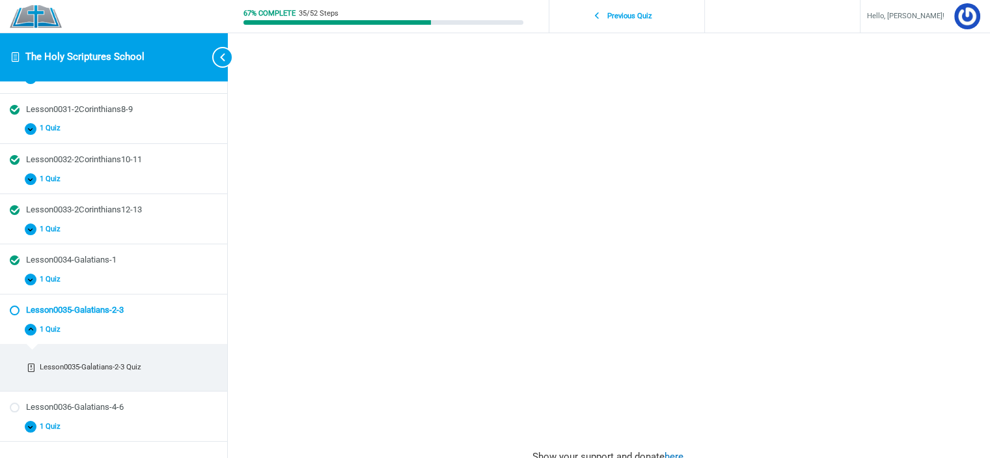
scroll to position [540, 0]
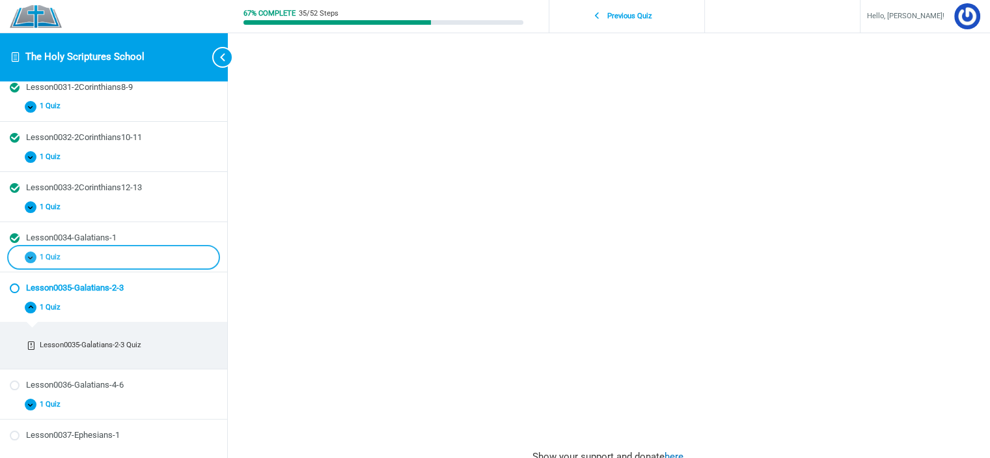
drag, startPoint x: 109, startPoint y: 234, endPoint x: 31, endPoint y: 249, distance: 79.7
click at [31, 251] on span "Course" at bounding box center [31, 257] width 12 height 12
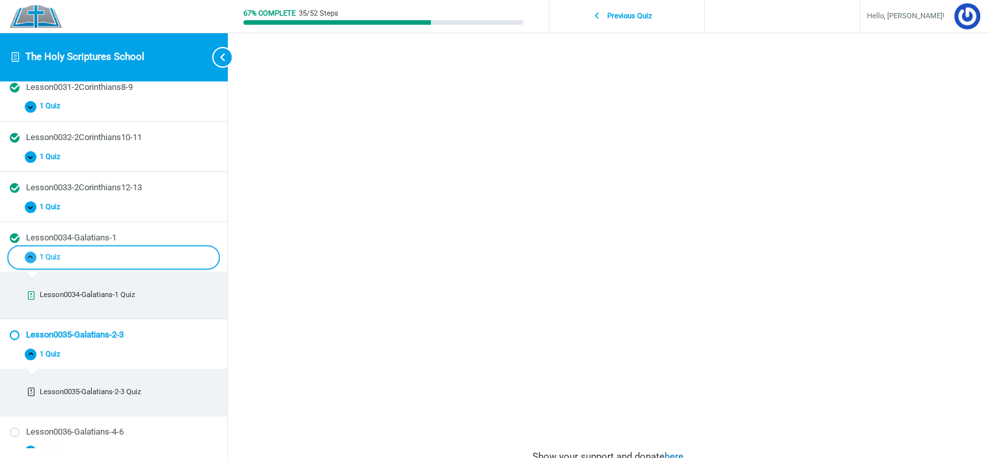
click at [28, 257] on span "Course" at bounding box center [31, 257] width 12 height 12
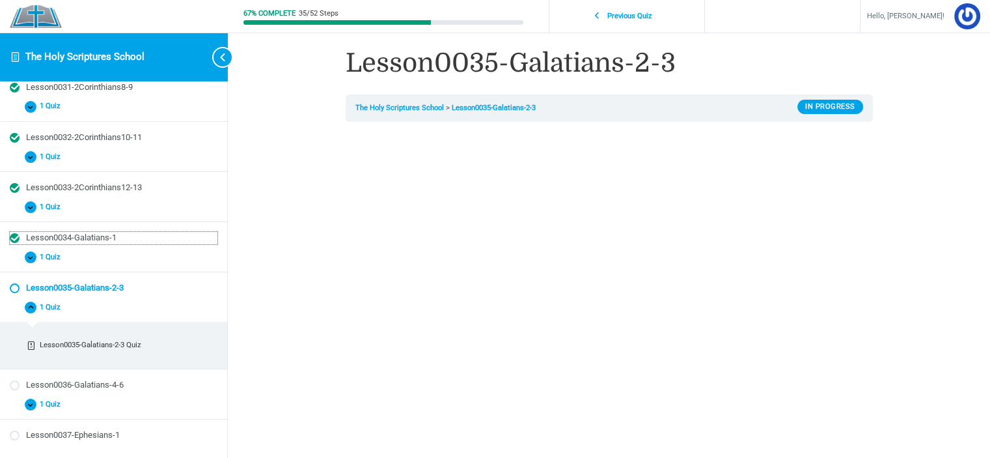
scroll to position [0, 0]
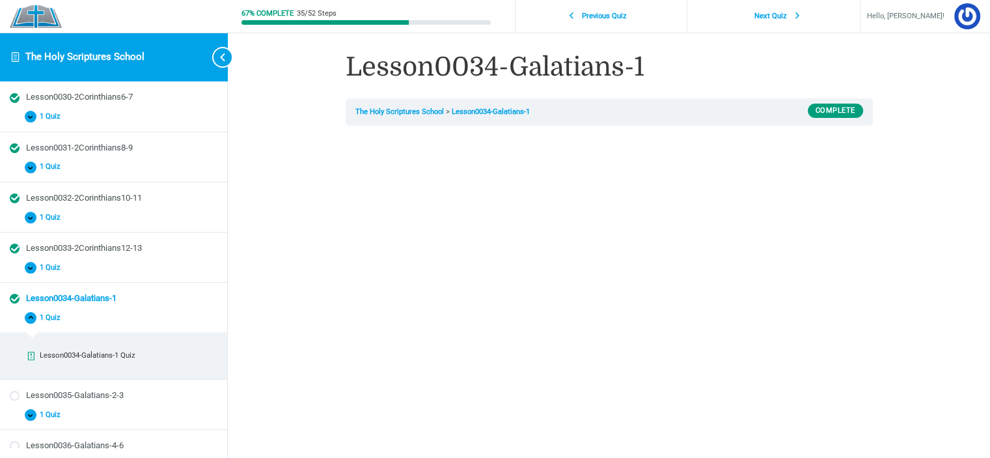
scroll to position [481, 0]
click at [924, 281] on div "67% Complete 35/52 Steps Previous Quiz Next Quiz Hello, ciancia! Course Home Lo…" at bounding box center [609, 420] width 762 height 840
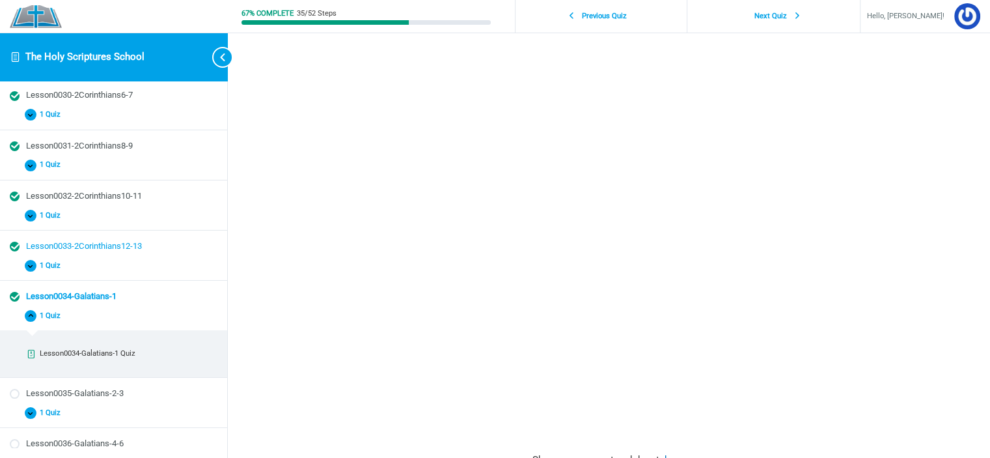
click at [115, 240] on div "Lesson0033-2Corinthians12-13" at bounding box center [121, 246] width 191 height 12
click at [934, 345] on div "67% Complete 35/52 Steps Previous Quiz Next Quiz Hello, ciancia! Course Home Lo…" at bounding box center [609, 290] width 762 height 840
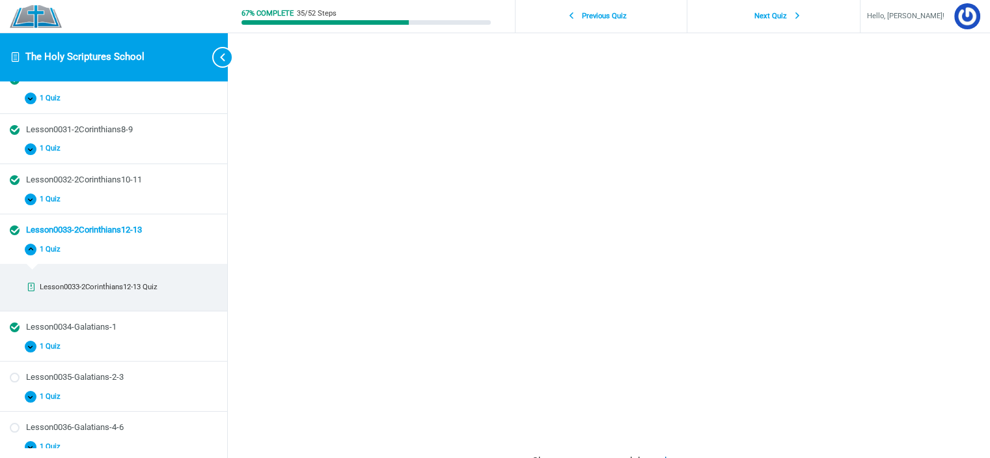
scroll to position [561, 0]
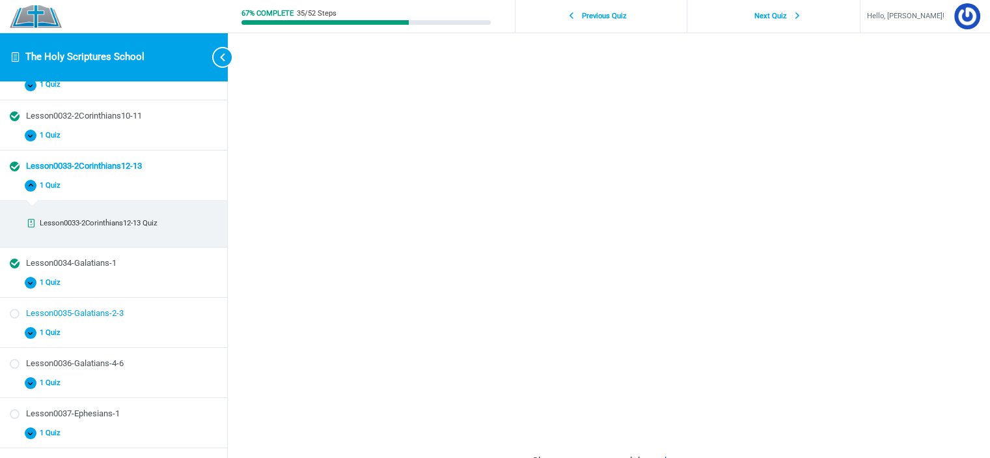
click at [126, 314] on div "Lesson0035-Galatians-2-3" at bounding box center [121, 313] width 191 height 12
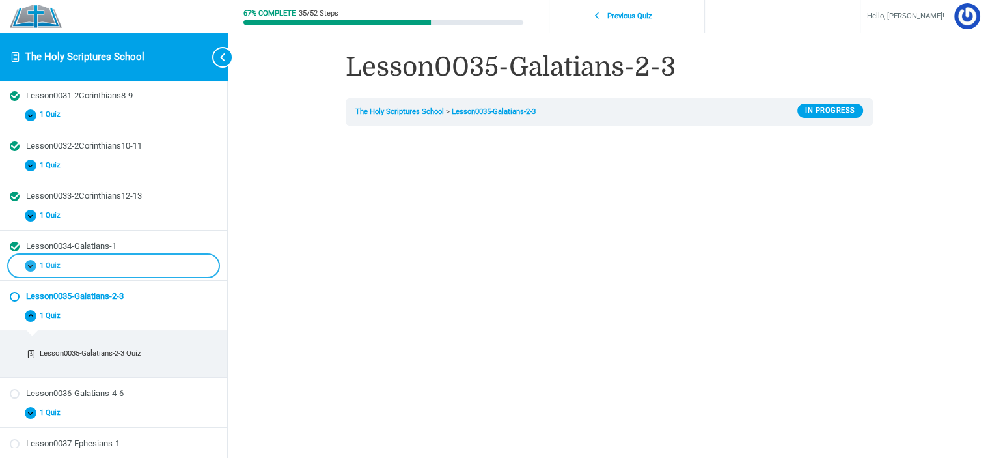
click at [59, 261] on span "1 Quiz" at bounding box center [52, 265] width 32 height 9
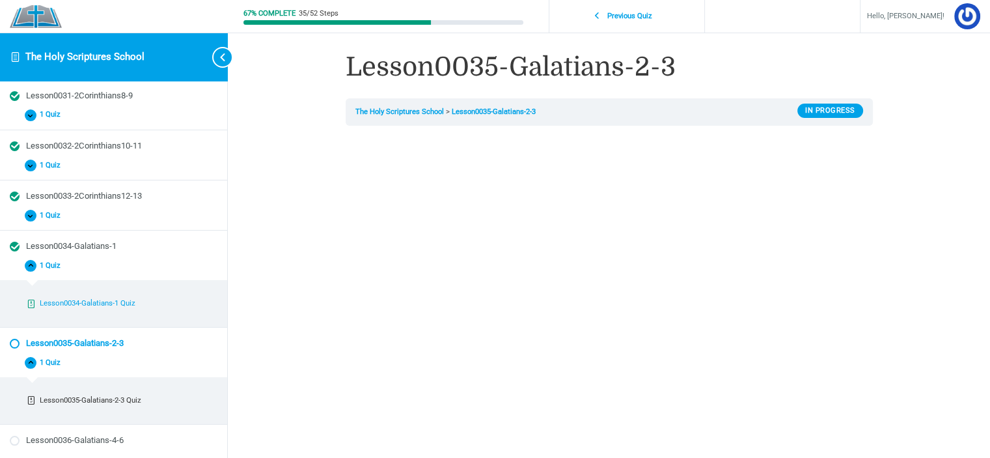
click at [94, 294] on link "Lesson0034-Galatians-1 Quiz" at bounding box center [113, 303] width 199 height 19
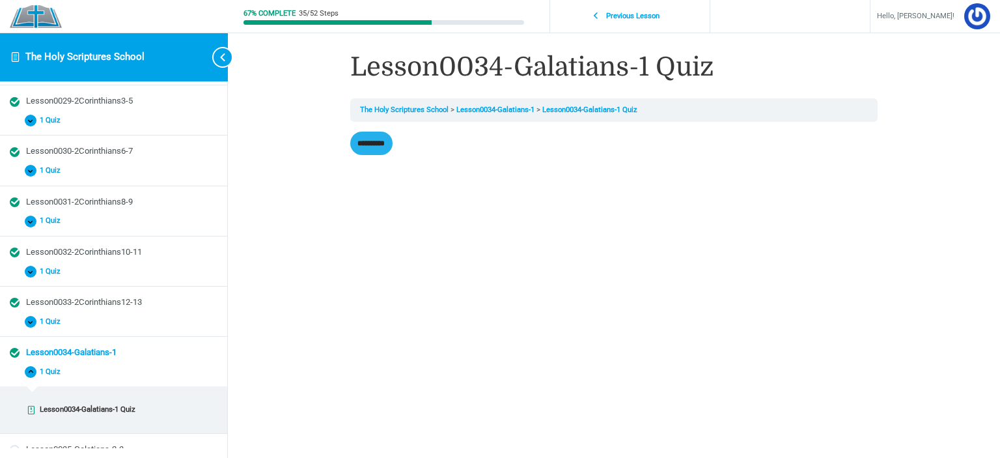
scroll to position [460, 0]
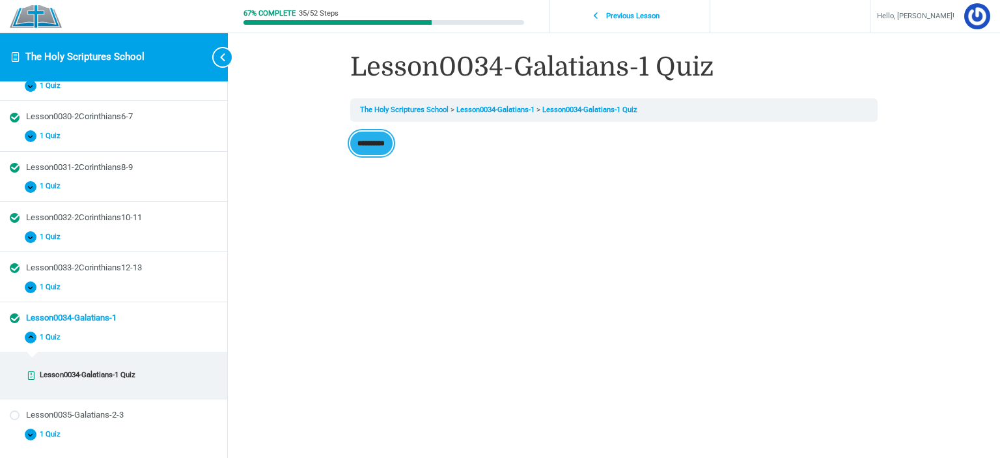
click at [389, 147] on input "**********" at bounding box center [371, 143] width 42 height 24
click at [417, 226] on label "No [GEOGRAPHIC_DATA] Incorrect Correct answer" at bounding box center [614, 232] width 514 height 40
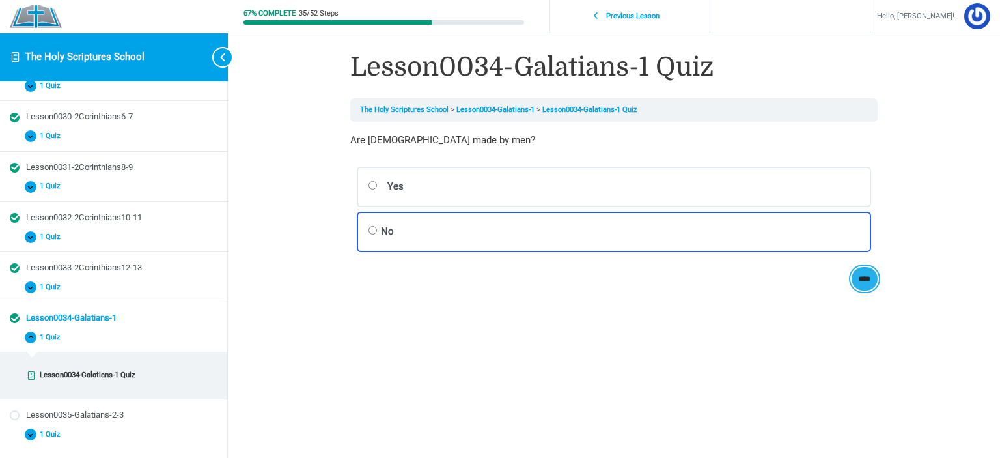
click at [866, 286] on input "****" at bounding box center [864, 279] width 27 height 24
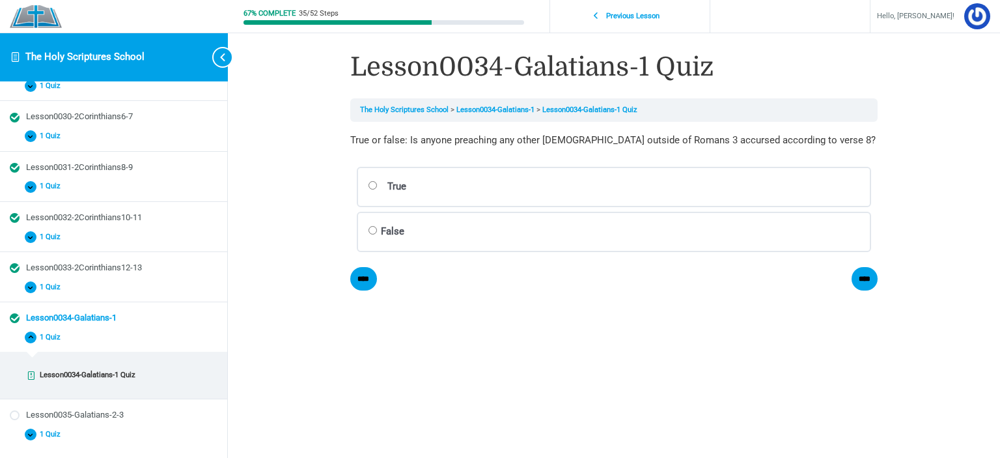
click at [416, 196] on label "True [GEOGRAPHIC_DATA] Incorrect Correct answer" at bounding box center [614, 187] width 514 height 40
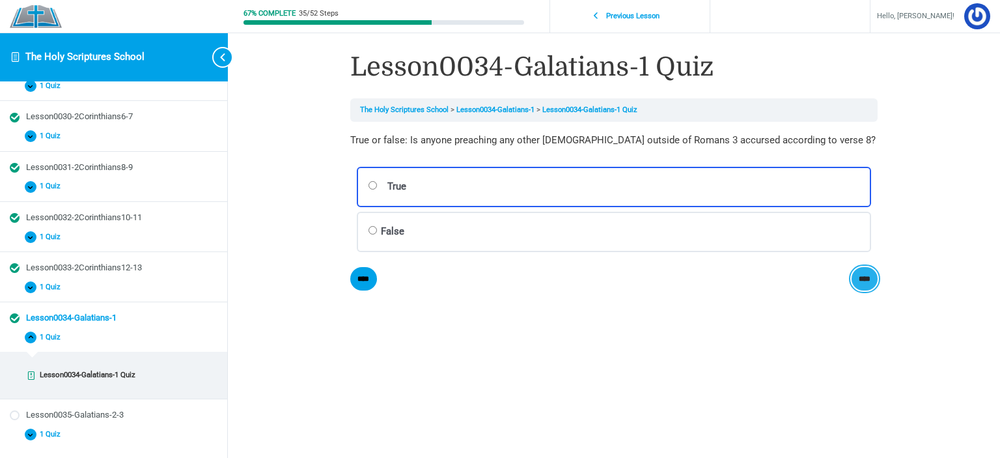
click at [857, 278] on input "****" at bounding box center [864, 279] width 27 height 24
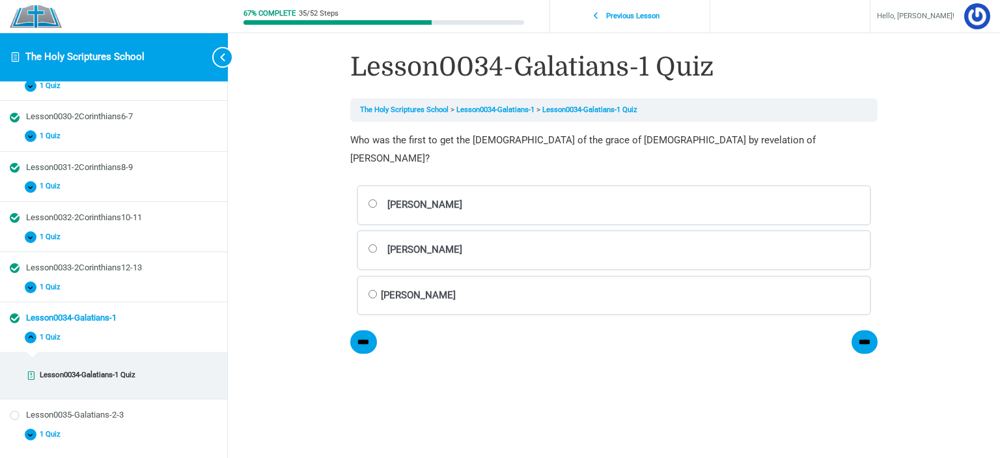
click at [404, 275] on label "[PERSON_NAME] [GEOGRAPHIC_DATA] Incorrect Correct answer" at bounding box center [614, 295] width 514 height 40
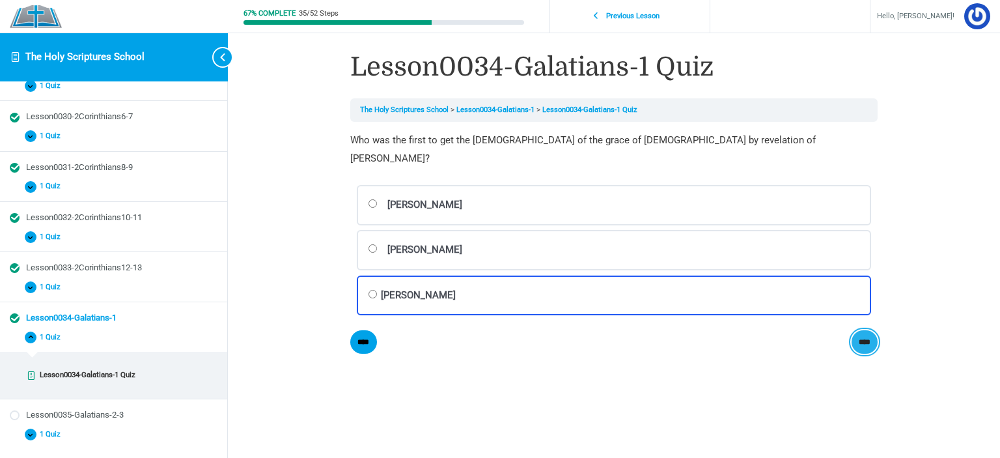
click at [859, 330] on input "****" at bounding box center [864, 342] width 27 height 24
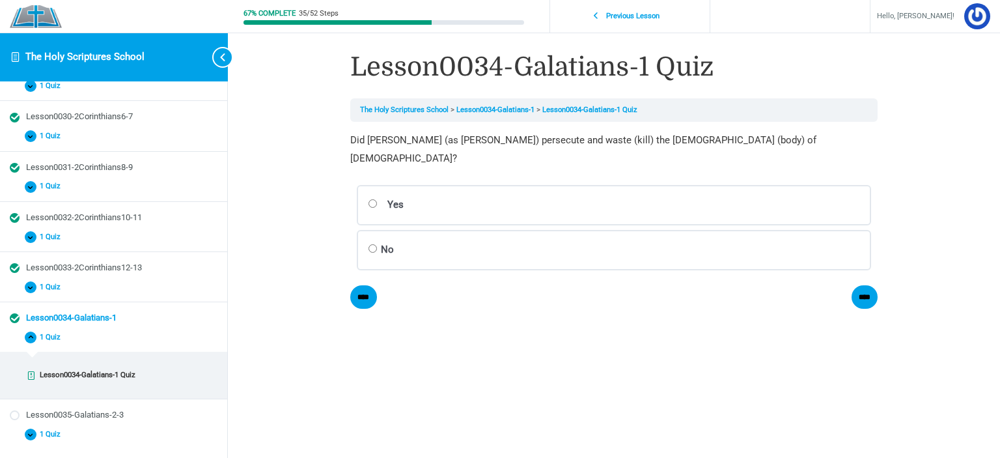
click at [397, 185] on label "Yes [GEOGRAPHIC_DATA] Incorrect Correct answer" at bounding box center [614, 205] width 514 height 40
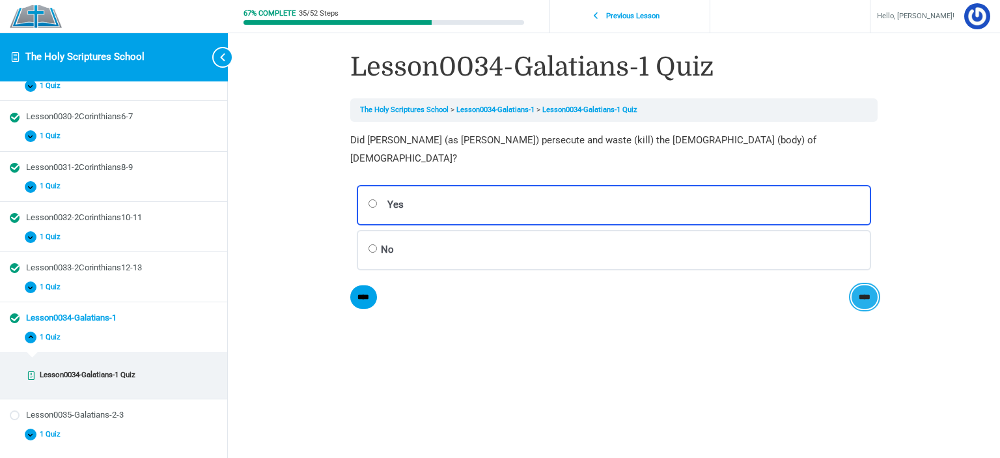
click at [868, 285] on input "****" at bounding box center [864, 297] width 27 height 24
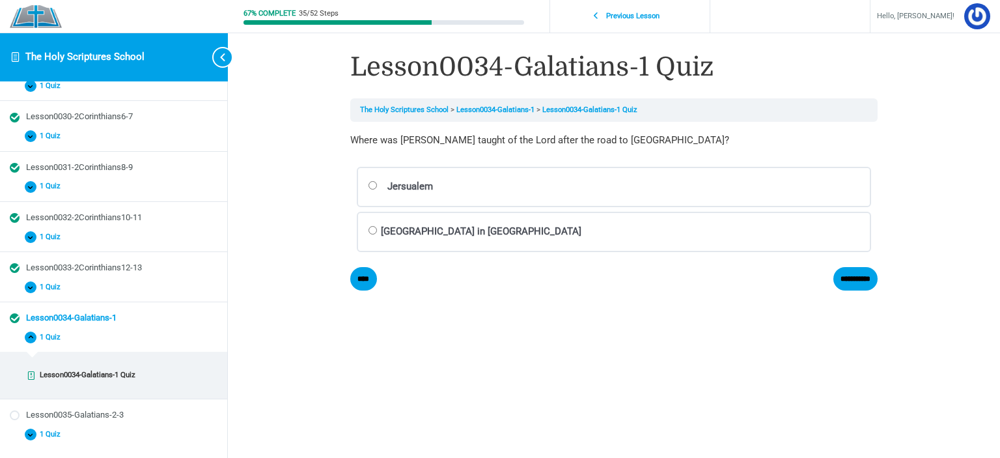
click at [396, 243] on label "[GEOGRAPHIC_DATA] in [GEOGRAPHIC_DATA] [GEOGRAPHIC_DATA] Incorrect Correct answ…" at bounding box center [614, 232] width 514 height 40
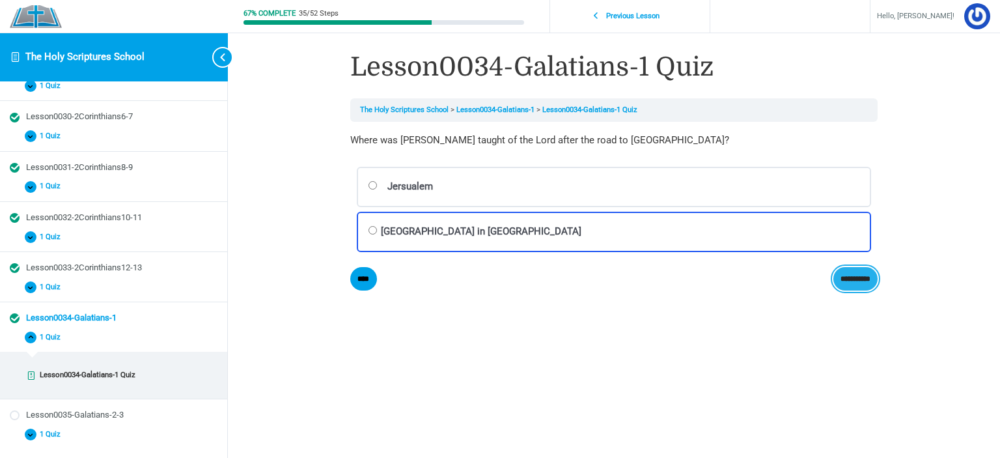
click at [857, 280] on input "**********" at bounding box center [855, 279] width 45 height 24
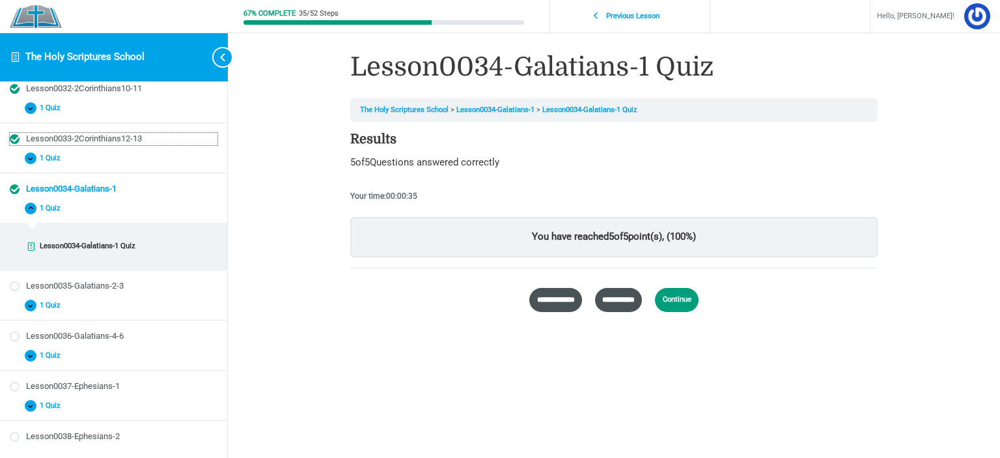
scroll to position [590, 0]
click at [102, 279] on div "Lesson0035-Galatians-2-3" at bounding box center [121, 285] width 191 height 12
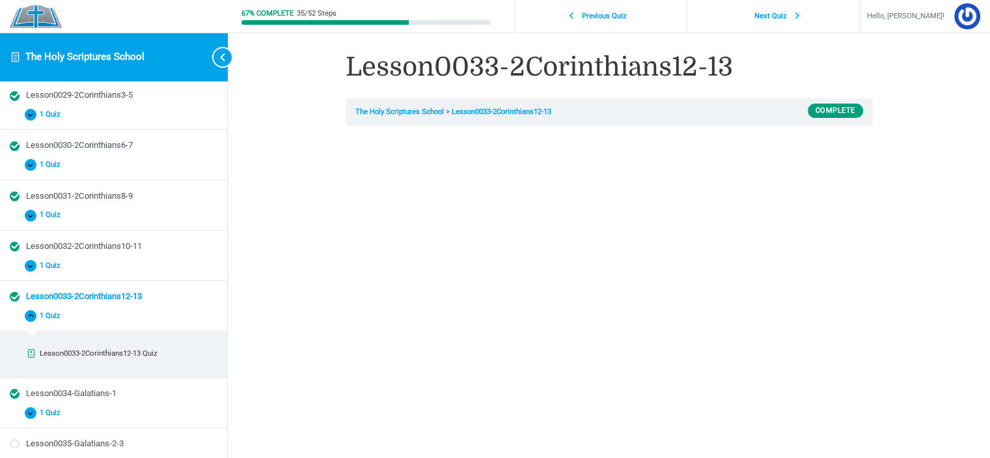
scroll to position [431, 0]
click at [881, 304] on div "Lesson0033-2Corinthians12-13 The Holy Scriptures School Lesson0033-2Corinthians…" at bounding box center [609, 420] width 625 height 840
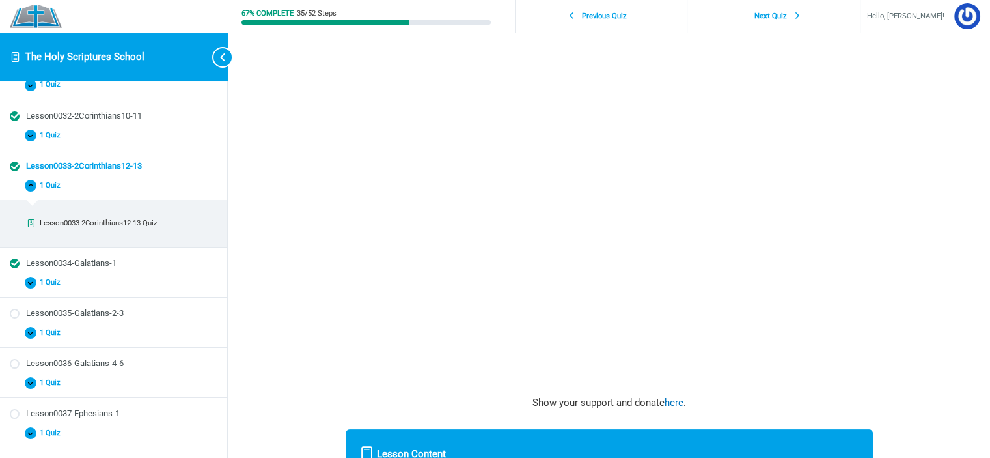
scroll to position [195, 0]
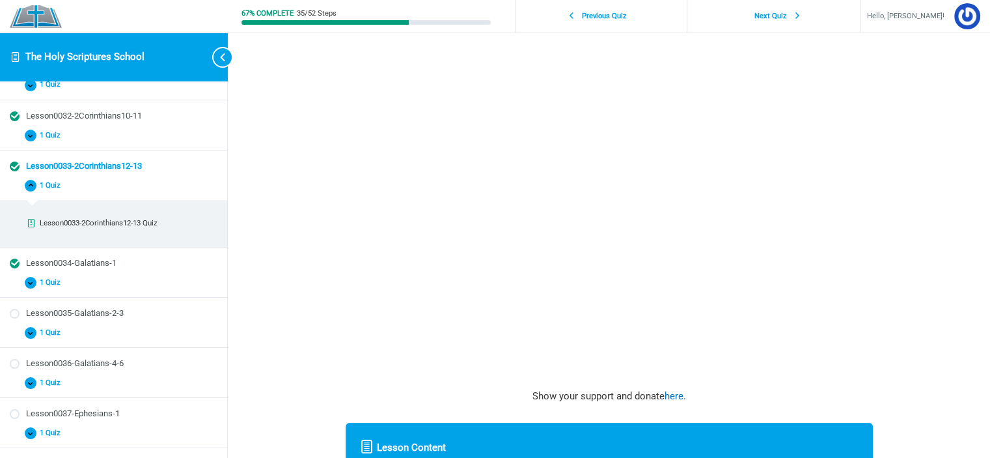
click at [946, 283] on div "67% Complete 35/52 Steps Previous Quiz Next Quiz Hello, [PERSON_NAME]! Course H…" at bounding box center [609, 225] width 762 height 840
click at [924, 231] on div "67% Complete 35/52 Steps Previous Quiz Next Quiz Hello, [PERSON_NAME]! Course H…" at bounding box center [609, 225] width 762 height 840
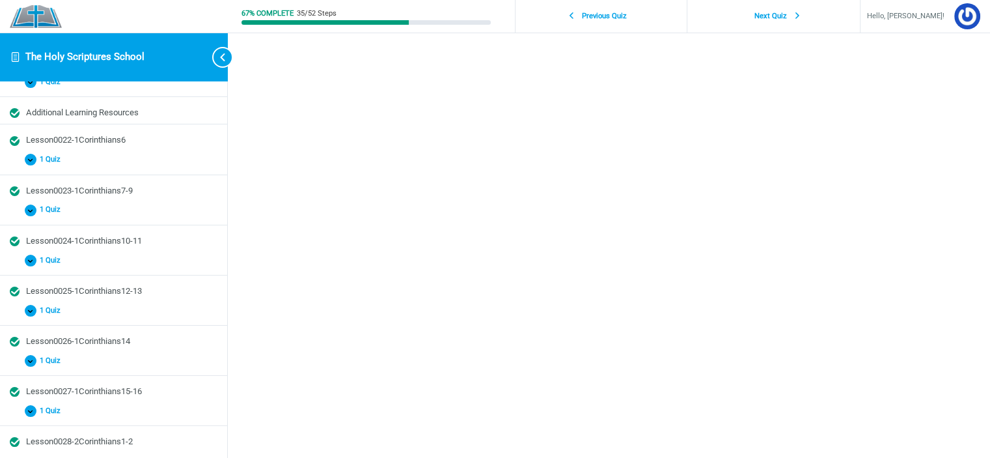
scroll to position [0, 0]
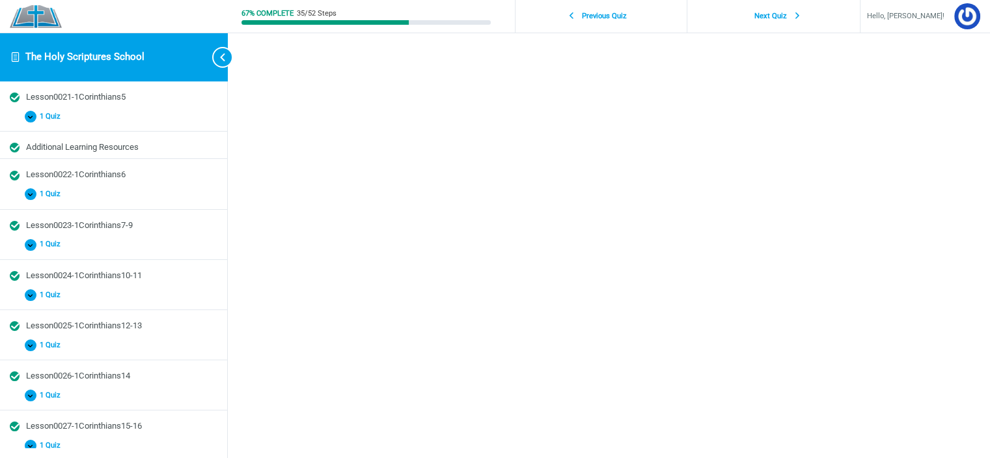
click at [318, 161] on div "Lesson0033-2Corinthians12-13 The Holy Scriptures School Lesson0033-2Corinthians…" at bounding box center [609, 316] width 625 height 840
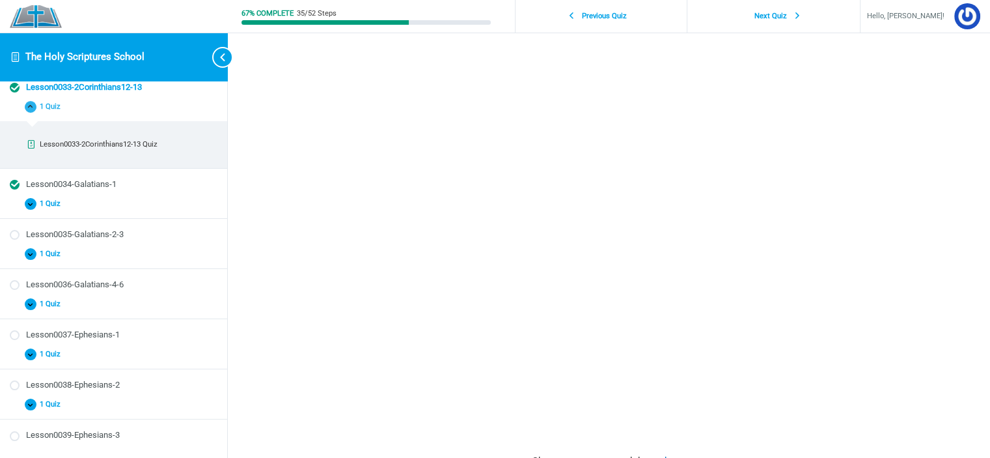
scroll to position [586, 0]
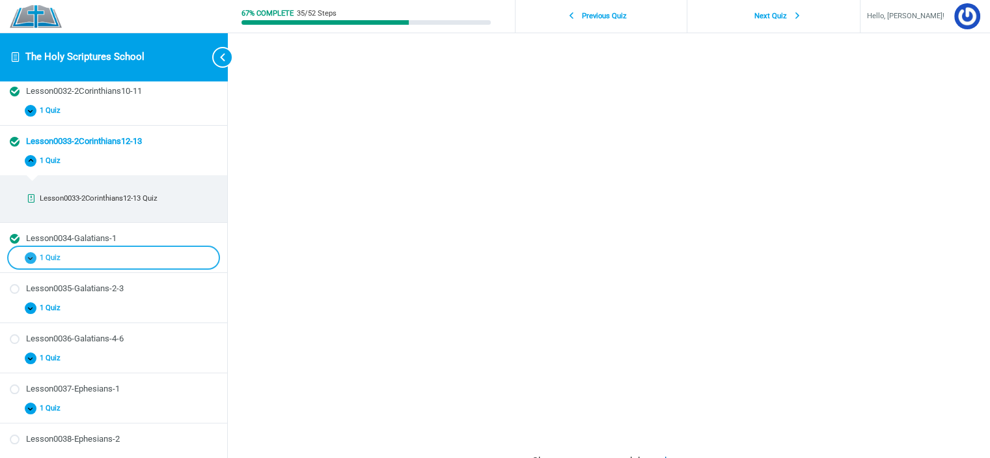
click at [33, 253] on span "Course" at bounding box center [31, 258] width 12 height 12
